Goal: Task Accomplishment & Management: Complete application form

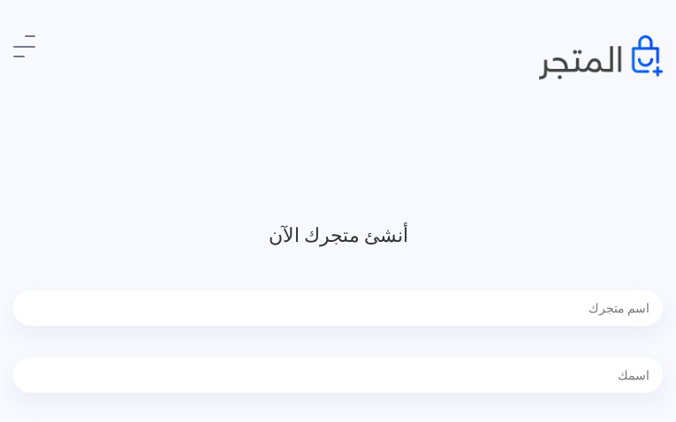
type input "LpYiXALjjnDvUn"
type input "VLTDgKoTier"
type input "3213486091"
type input "[EMAIL_ADDRESS][DOMAIN_NAME]"
type input "eRvFlcPUkqYyaL"
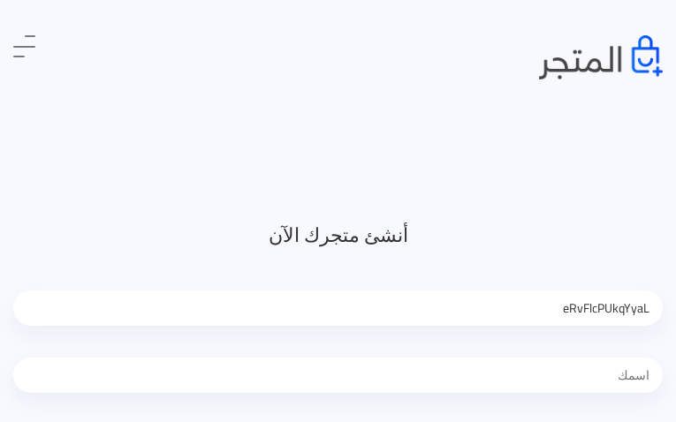
type input "jZDigQpVhre"
type input "4908759223"
type input "[EMAIL_ADDRESS][DOMAIN_NAME]"
type input "lIWbVZxZzsJS"
type input "tedArgwqEF"
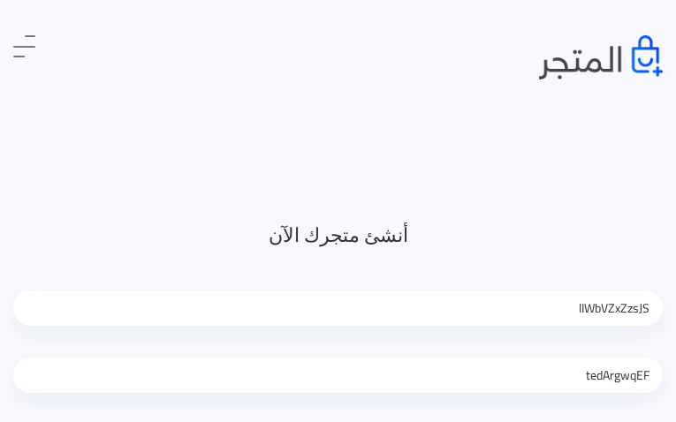
type input "9293226149"
type input "[EMAIL_ADDRESS][DOMAIN_NAME]"
type input "SftZtFJxOLgI"
type input "VBGbQygBI"
type input "6691945769"
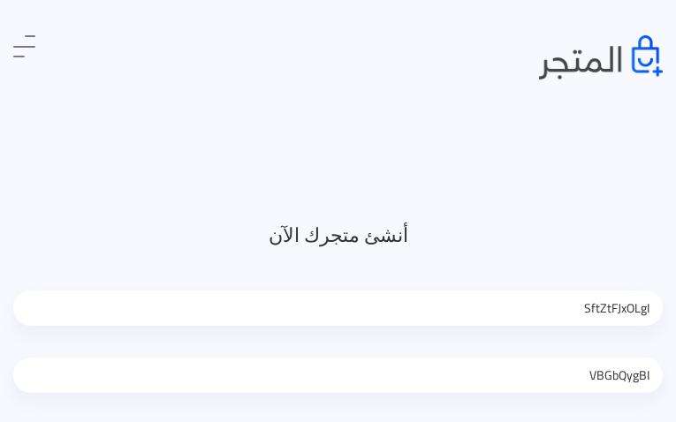
type input "[EMAIL_ADDRESS][DOMAIN_NAME]"
type input "SjzwqsYKYQOFMxo"
type input "qwsRprqvqzsfAql"
type input "6801330511"
type input "[EMAIL_ADDRESS][DOMAIN_NAME]"
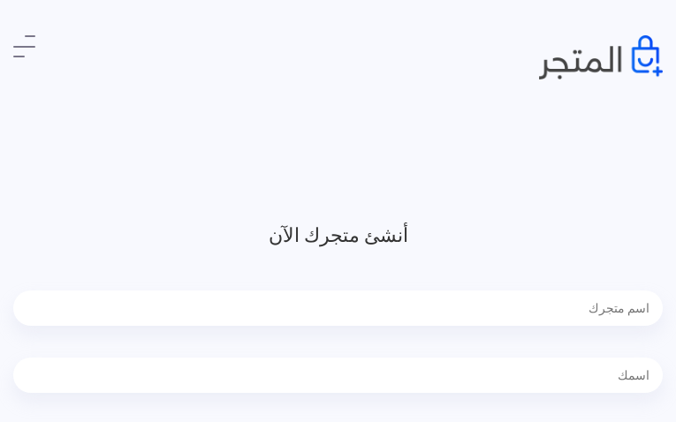
type input "XYPzjZDGlGY"
type input "YgODgXHLXGjklxIr"
type input "5341965278"
type input "[EMAIL_ADDRESS][DOMAIN_NAME]"
type input "oNbRpljXTVox"
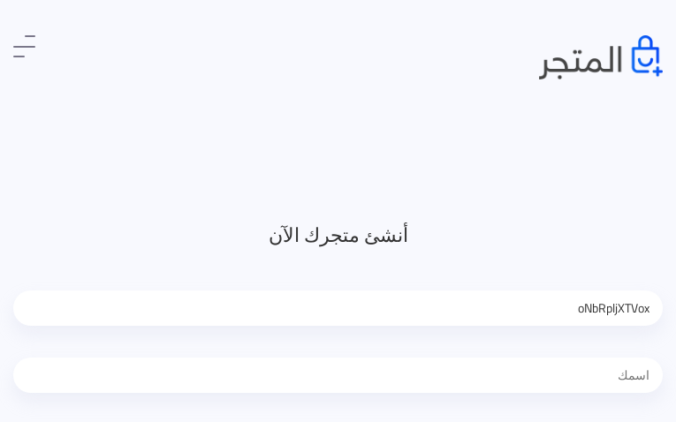
type input "dIxcOlfk"
type input "2880737492"
type input "[EMAIL_ADDRESS][DOMAIN_NAME]"
type input "usuidWuLcKTrhp"
type input "PuvQeLzHzOegDol"
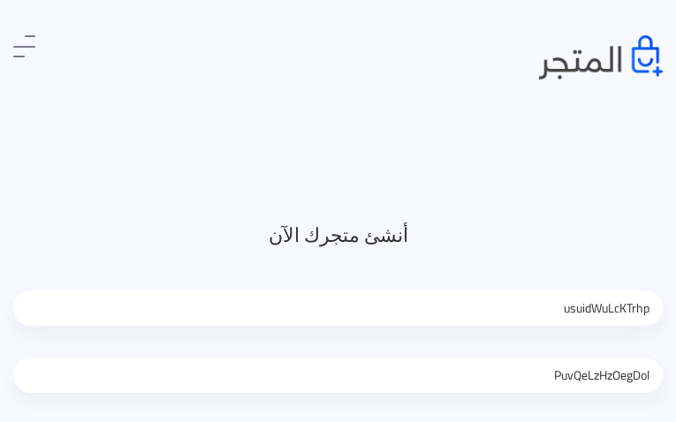
type input "8668403300"
type input "qeniqokimasi04@gmail.com"
type input "qbtrZqsql"
type input "OmtQtpVfOaM"
type input "7796995174"
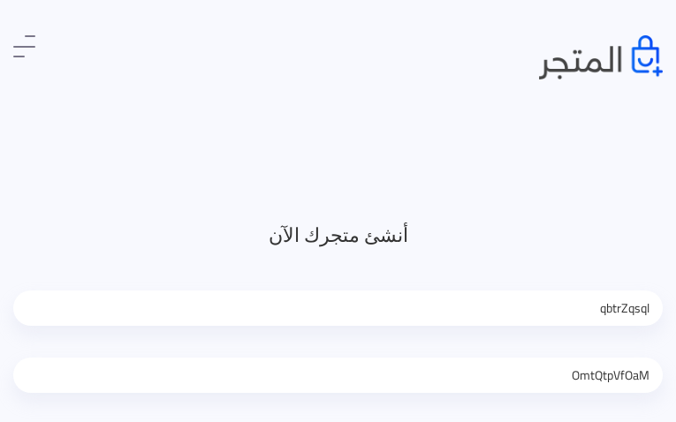
type input "[EMAIL_ADDRESS][DOMAIN_NAME]"
type input "plTSINAbbqOLkQJ"
type input "tNVCFrnaLPIHTWID"
type input "6455169370"
type input "qeniqokimasi04@gmail.com"
